Goal: Information Seeking & Learning: Find specific fact

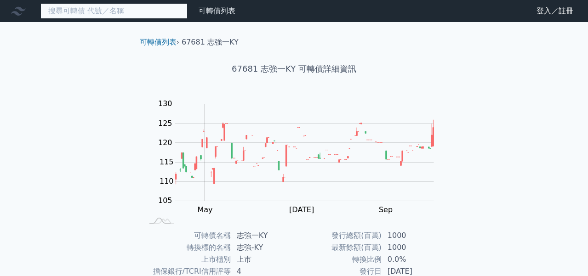
click at [135, 15] on input at bounding box center [113, 11] width 147 height 16
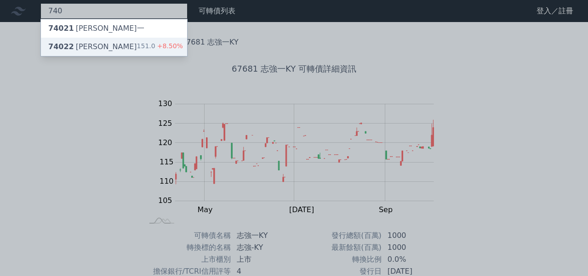
type input "740"
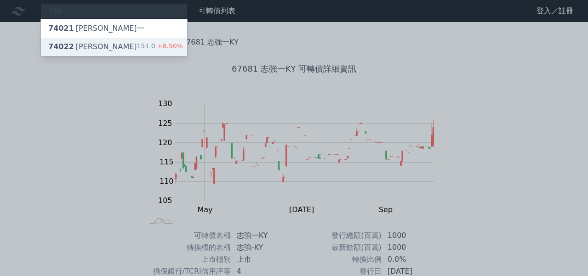
click at [124, 50] on div "74022 [PERSON_NAME]二 151.0 +8.50%" at bounding box center [114, 47] width 146 height 18
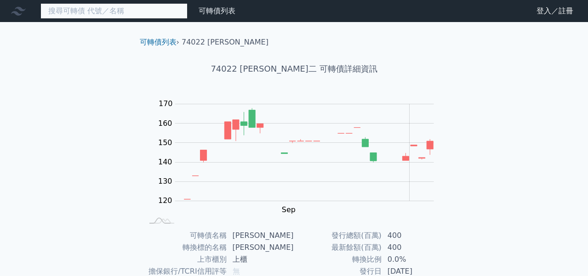
click at [127, 12] on input at bounding box center [113, 11] width 147 height 16
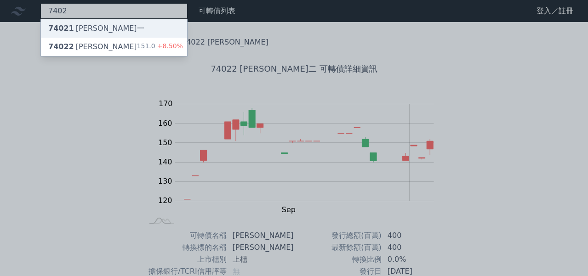
type input "7402"
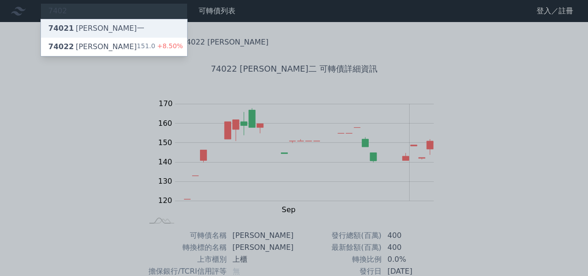
click at [119, 29] on div "74021 [PERSON_NAME]一" at bounding box center [114, 28] width 146 height 18
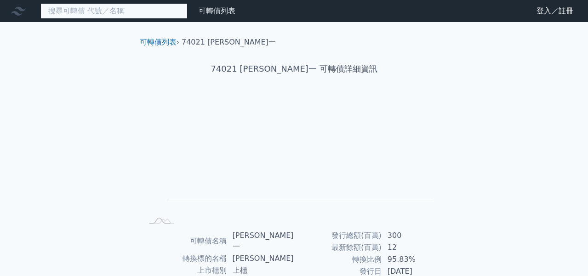
click at [81, 10] on input at bounding box center [113, 11] width 147 height 16
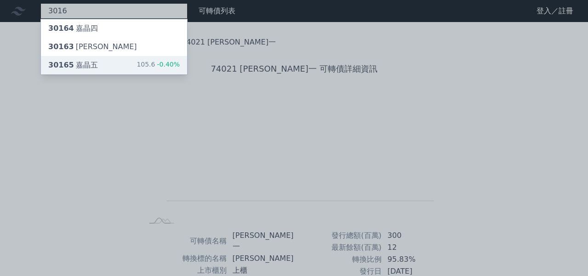
type input "3016"
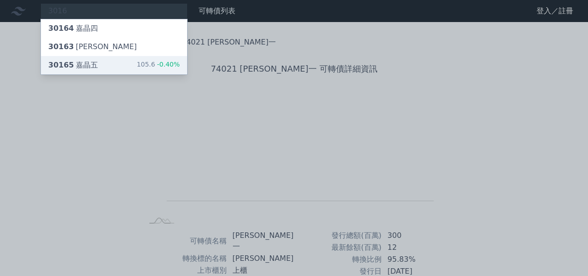
click at [94, 67] on div "30165 嘉晶五" at bounding box center [73, 65] width 50 height 11
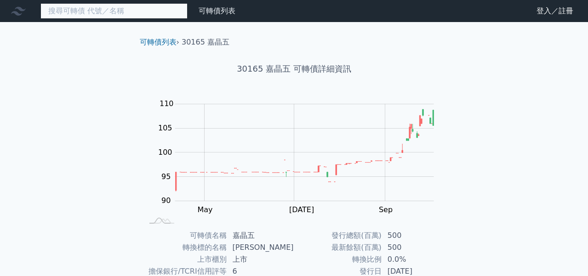
click at [137, 11] on input at bounding box center [113, 11] width 147 height 16
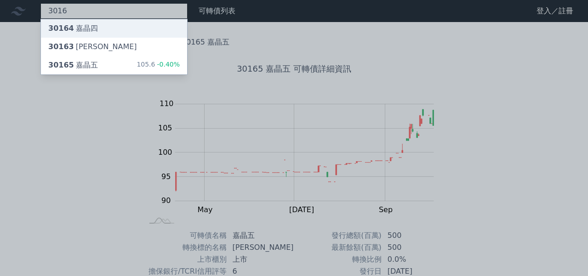
type input "3016"
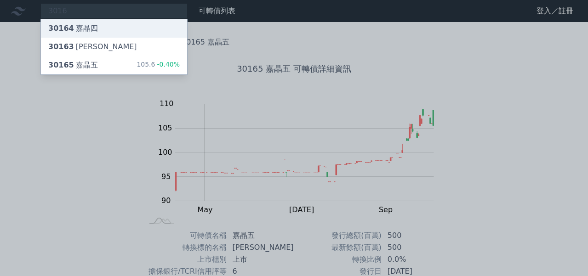
click at [127, 29] on div "30164 嘉晶四" at bounding box center [114, 28] width 146 height 18
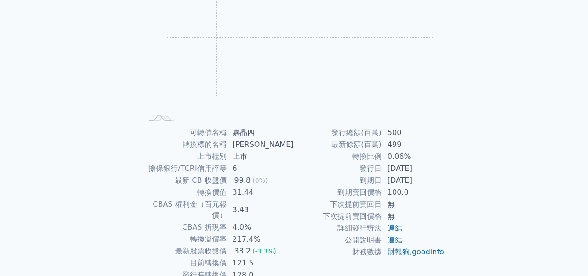
scroll to position [124, 0]
